Goal: Find specific page/section: Find specific page/section

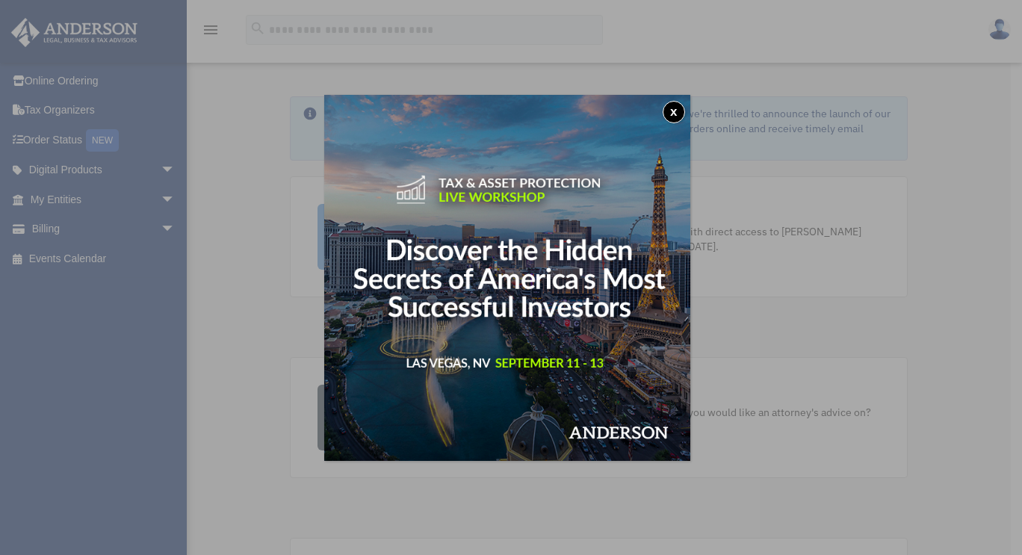
click at [680, 109] on button "x" at bounding box center [674, 112] width 22 height 22
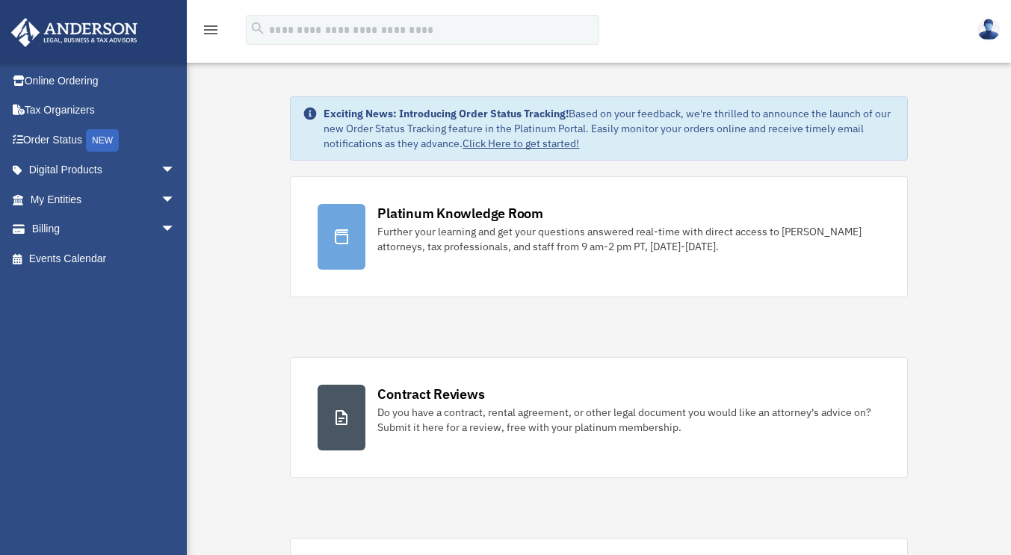
click at [209, 29] on icon "menu" at bounding box center [211, 30] width 18 height 18
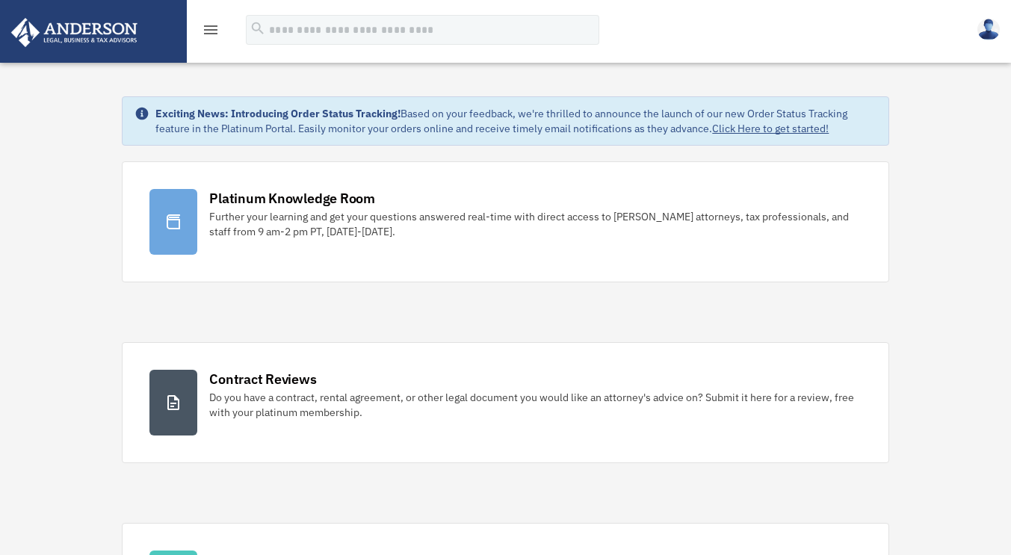
click at [209, 29] on icon "menu" at bounding box center [211, 30] width 18 height 18
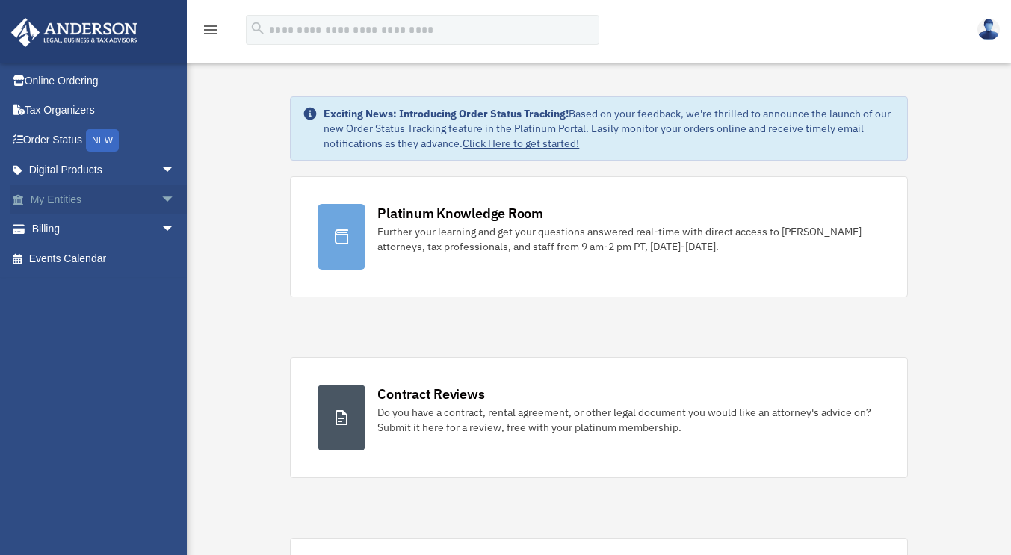
click at [49, 194] on link "My Entities arrow_drop_down" at bounding box center [103, 199] width 187 height 30
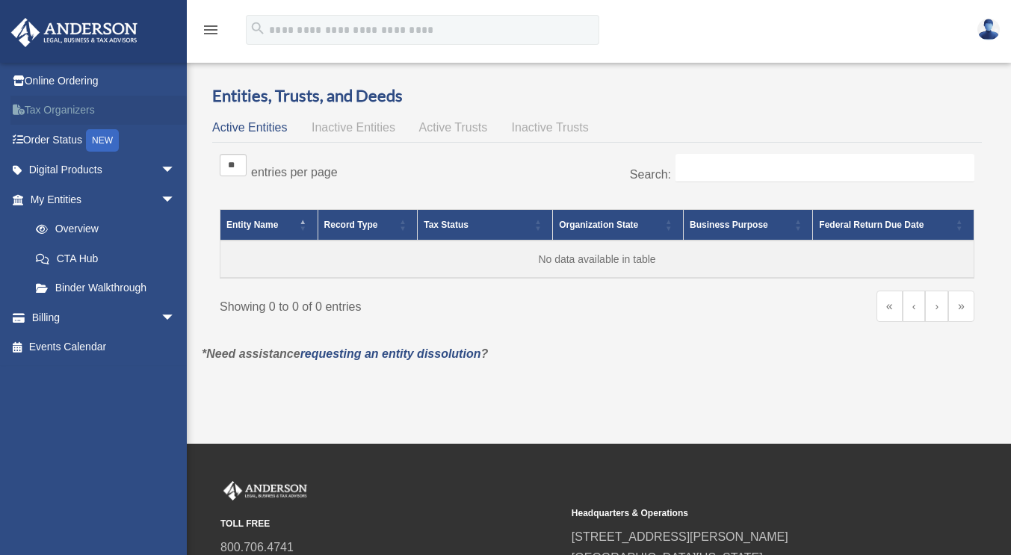
click at [83, 111] on link "Tax Organizers" at bounding box center [103, 111] width 187 height 30
click at [81, 110] on link "Tax Organizers" at bounding box center [103, 111] width 187 height 30
click at [377, 125] on span "Inactive Entities" at bounding box center [353, 127] width 84 height 13
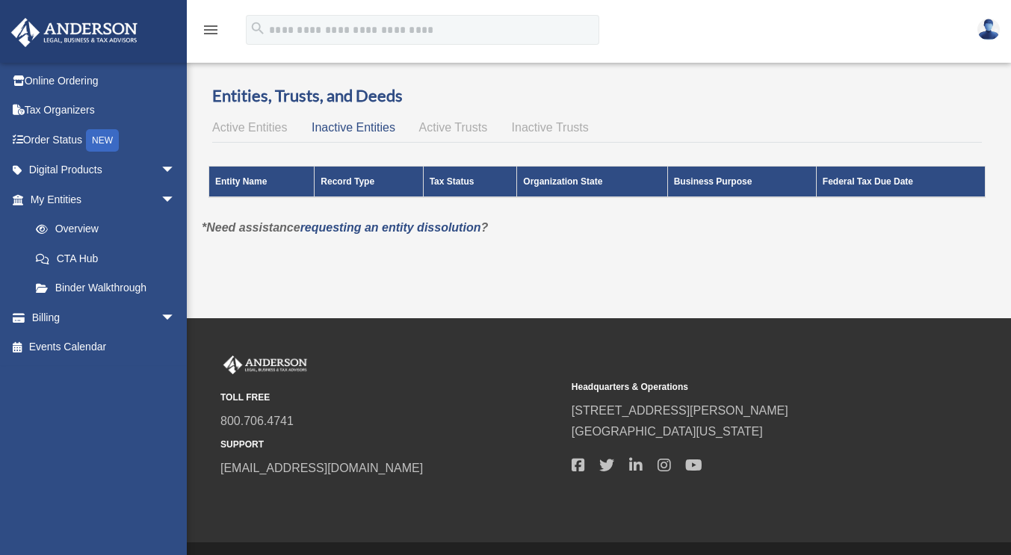
click at [465, 128] on span "Active Trusts" at bounding box center [453, 127] width 69 height 13
click at [550, 128] on span "Inactive Trusts" at bounding box center [550, 127] width 77 height 13
